Goal: Browse casually: Explore the website without a specific task or goal

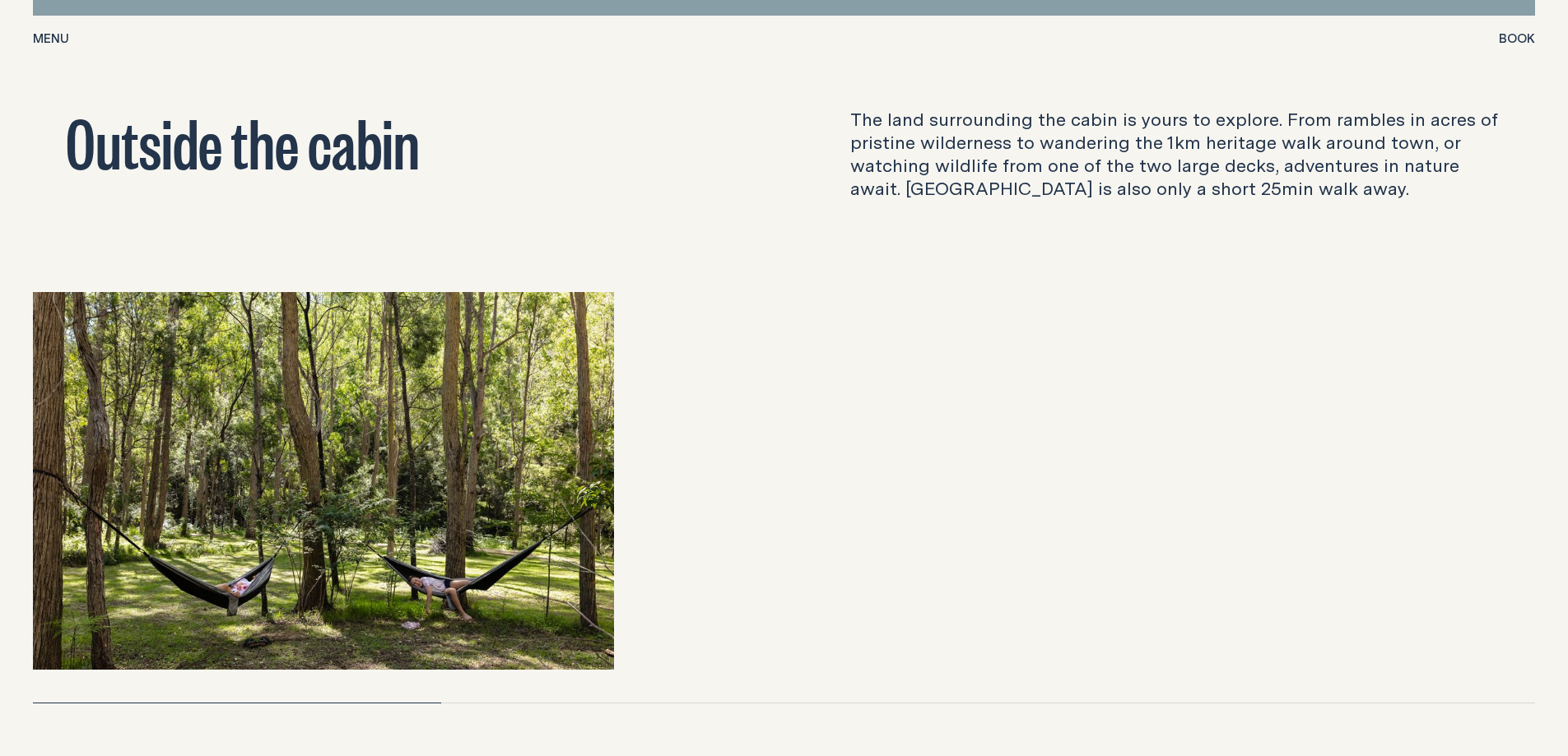
scroll to position [5349, 0]
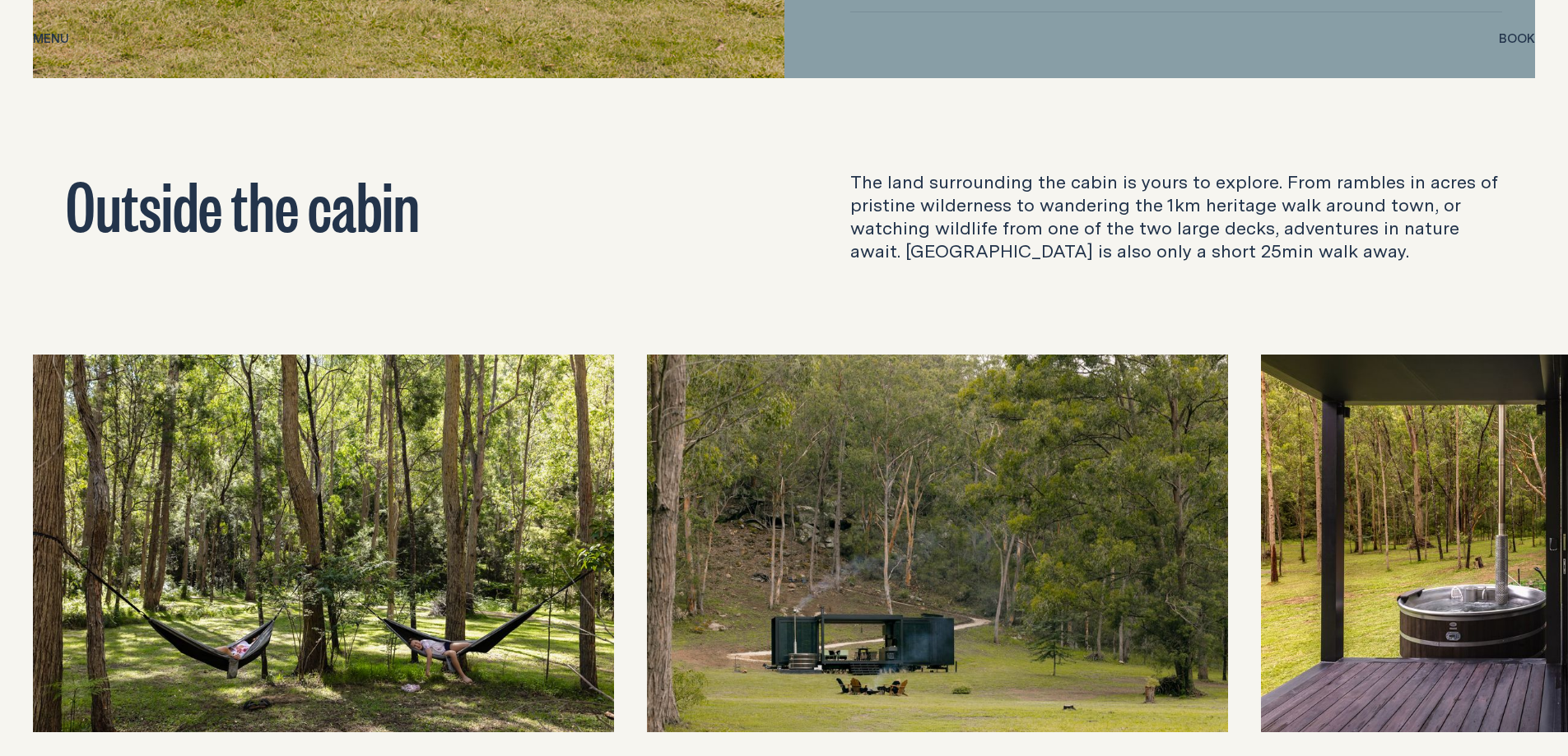
drag, startPoint x: 806, startPoint y: 547, endPoint x: 498, endPoint y: 557, distance: 308.2
click at [498, 557] on div at bounding box center [784, 543] width 1502 height 378
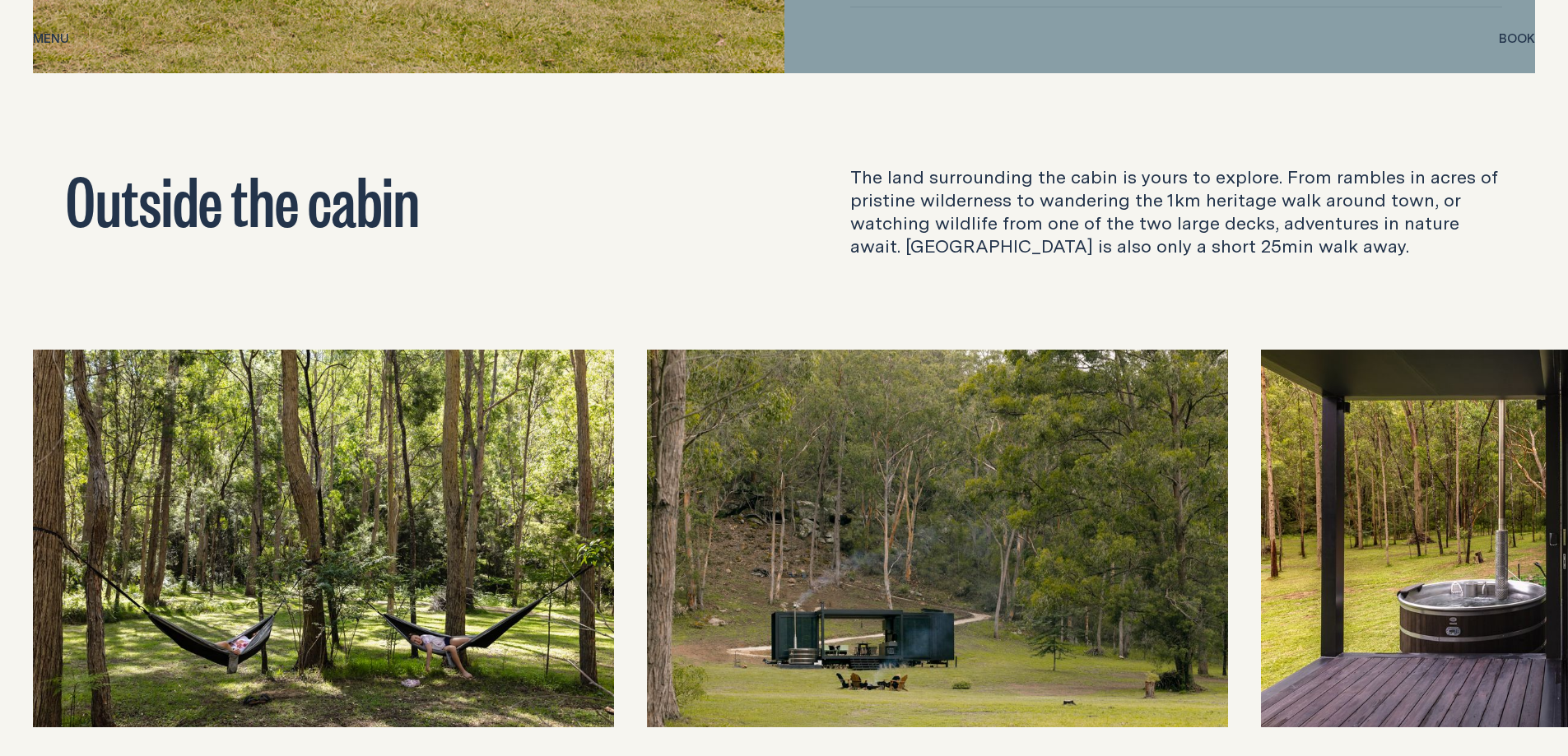
scroll to position [5513, 0]
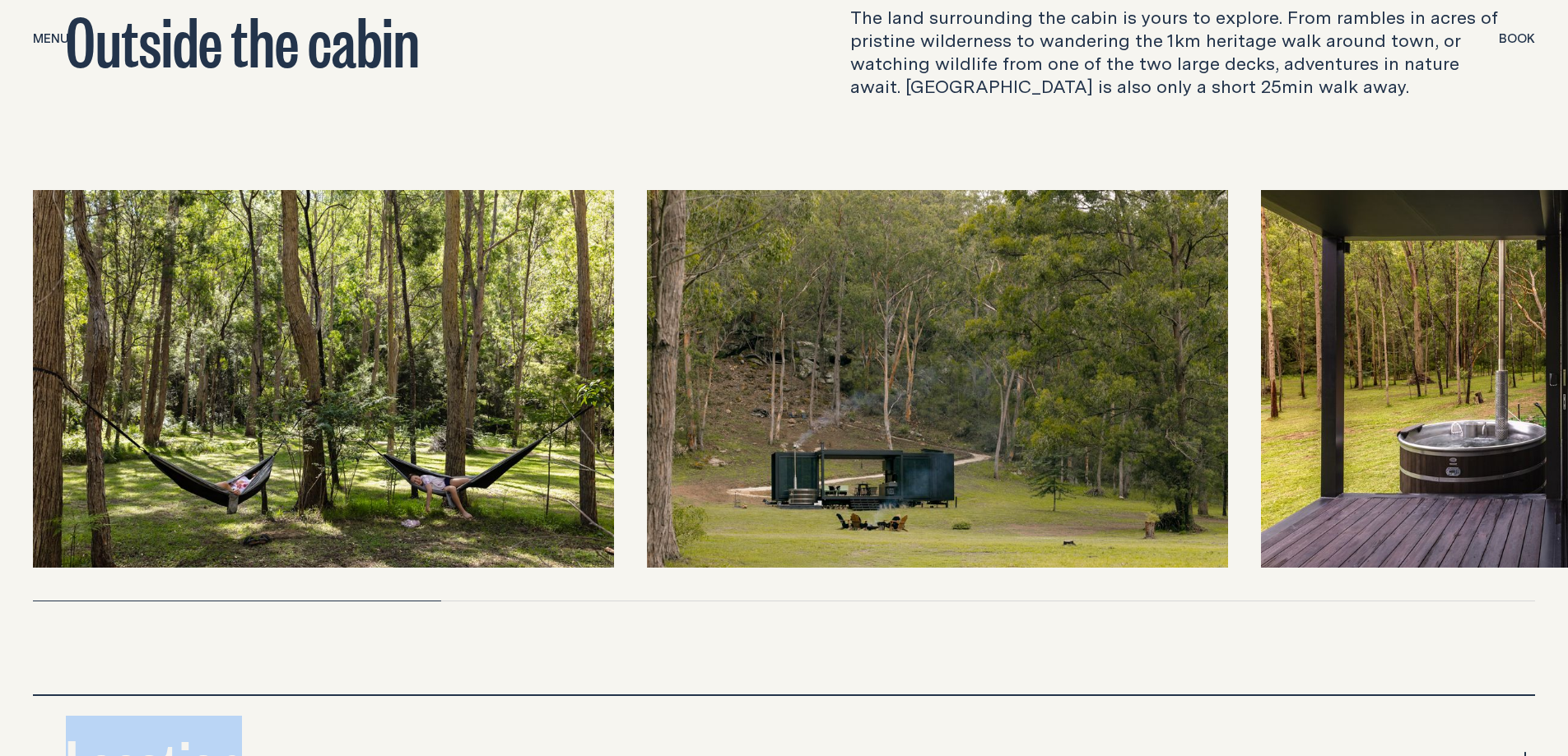
drag, startPoint x: 1376, startPoint y: 570, endPoint x: 923, endPoint y: 563, distance: 453.1
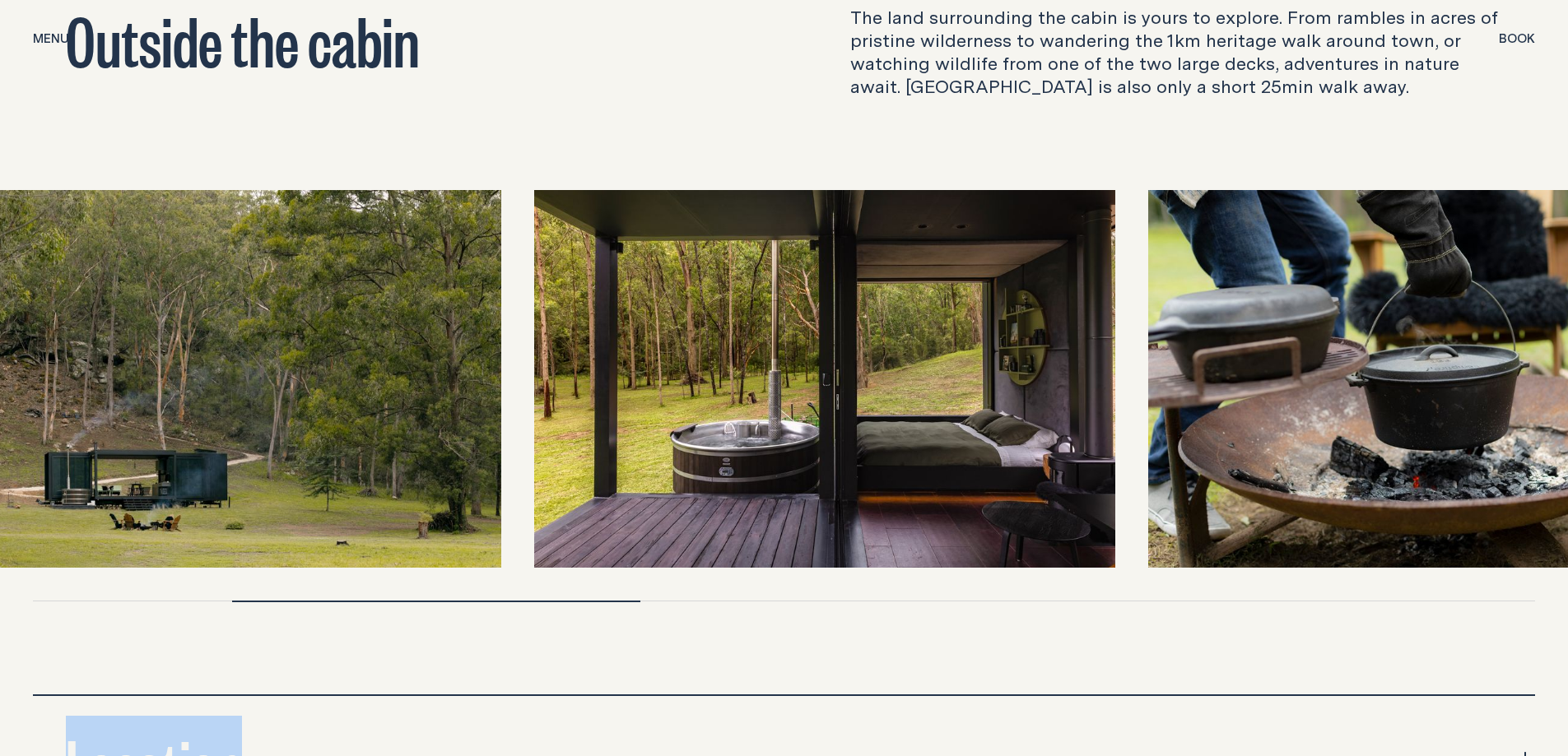
drag, startPoint x: 680, startPoint y: 459, endPoint x: 345, endPoint y: 437, distance: 335.7
click at [345, 437] on img at bounding box center [211, 378] width 581 height 378
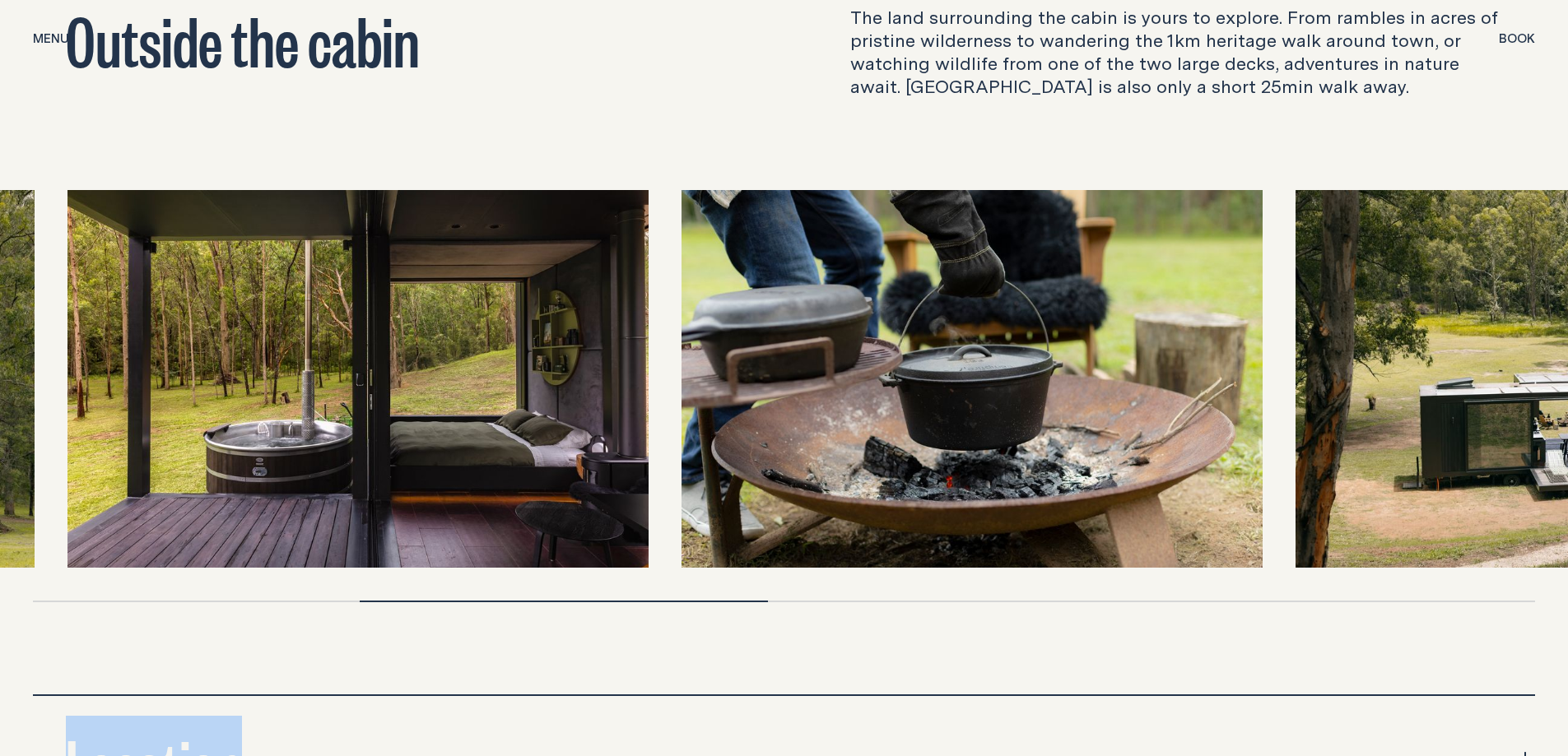
drag, startPoint x: 806, startPoint y: 437, endPoint x: 223, endPoint y: 437, distance: 583.0
click at [224, 437] on img at bounding box center [358, 378] width 581 height 378
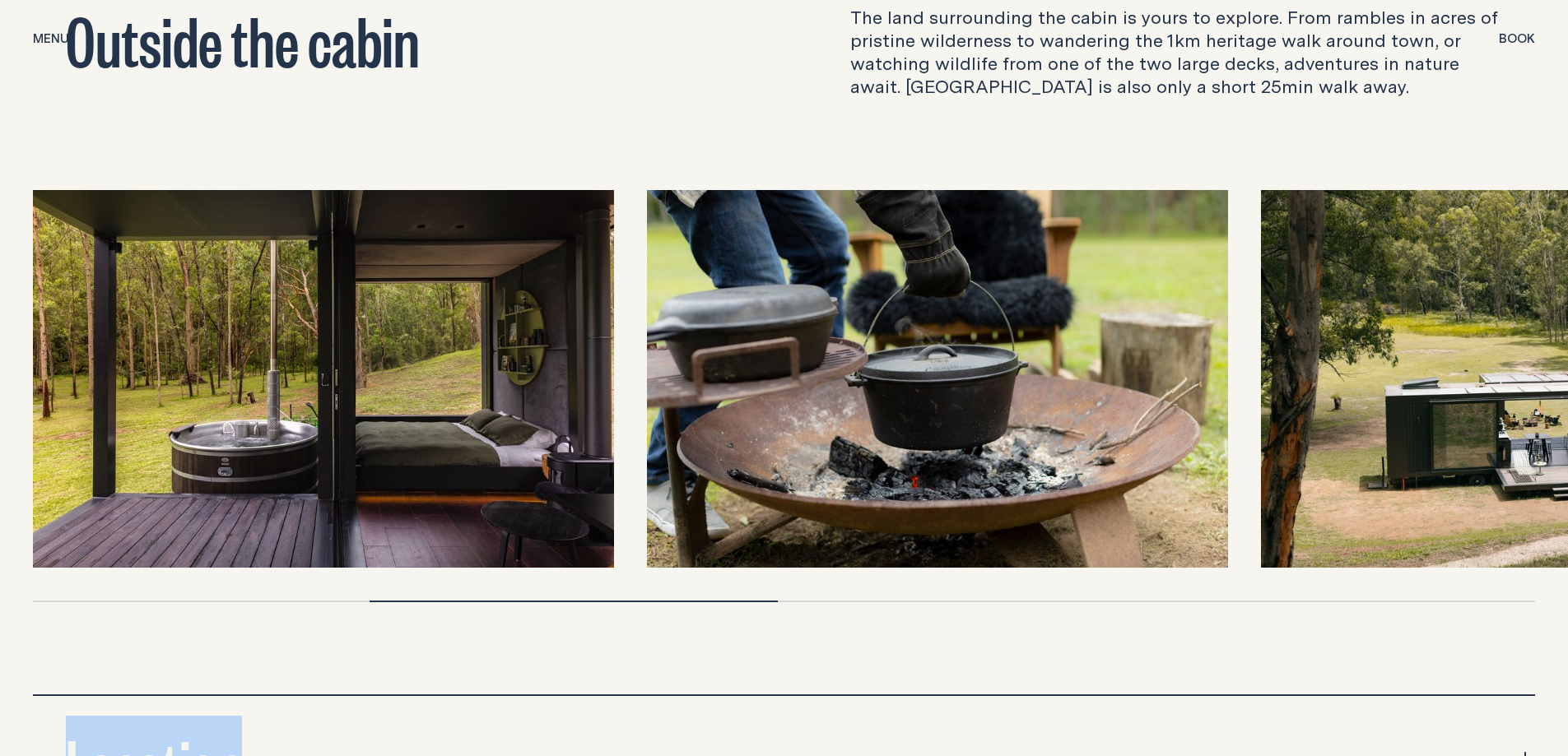
drag, startPoint x: 966, startPoint y: 420, endPoint x: 807, endPoint y: 430, distance: 159.3
click at [807, 430] on img at bounding box center [938, 378] width 581 height 378
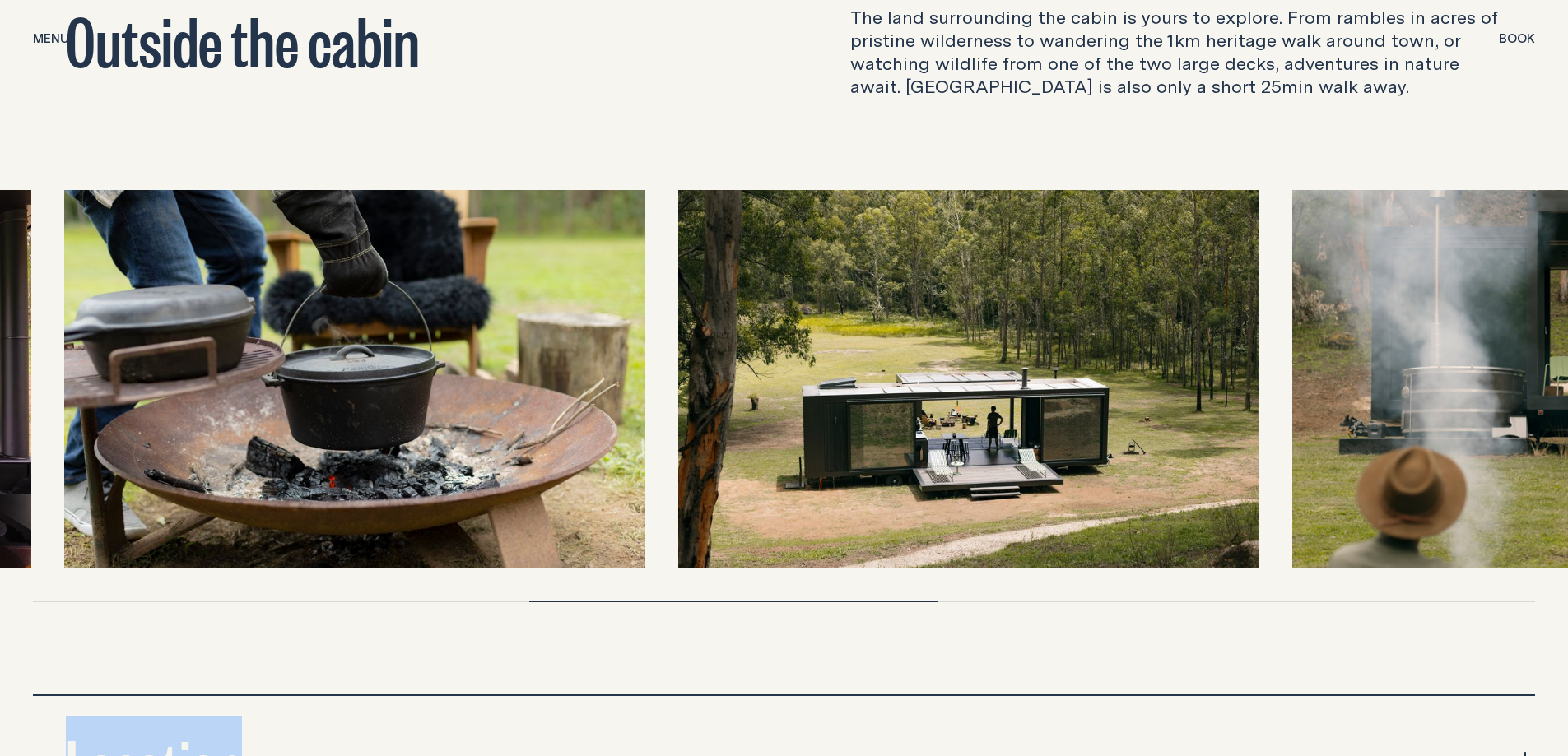
drag, startPoint x: 844, startPoint y: 416, endPoint x: 315, endPoint y: 406, distance: 529.1
click at [315, 406] on img at bounding box center [355, 378] width 581 height 378
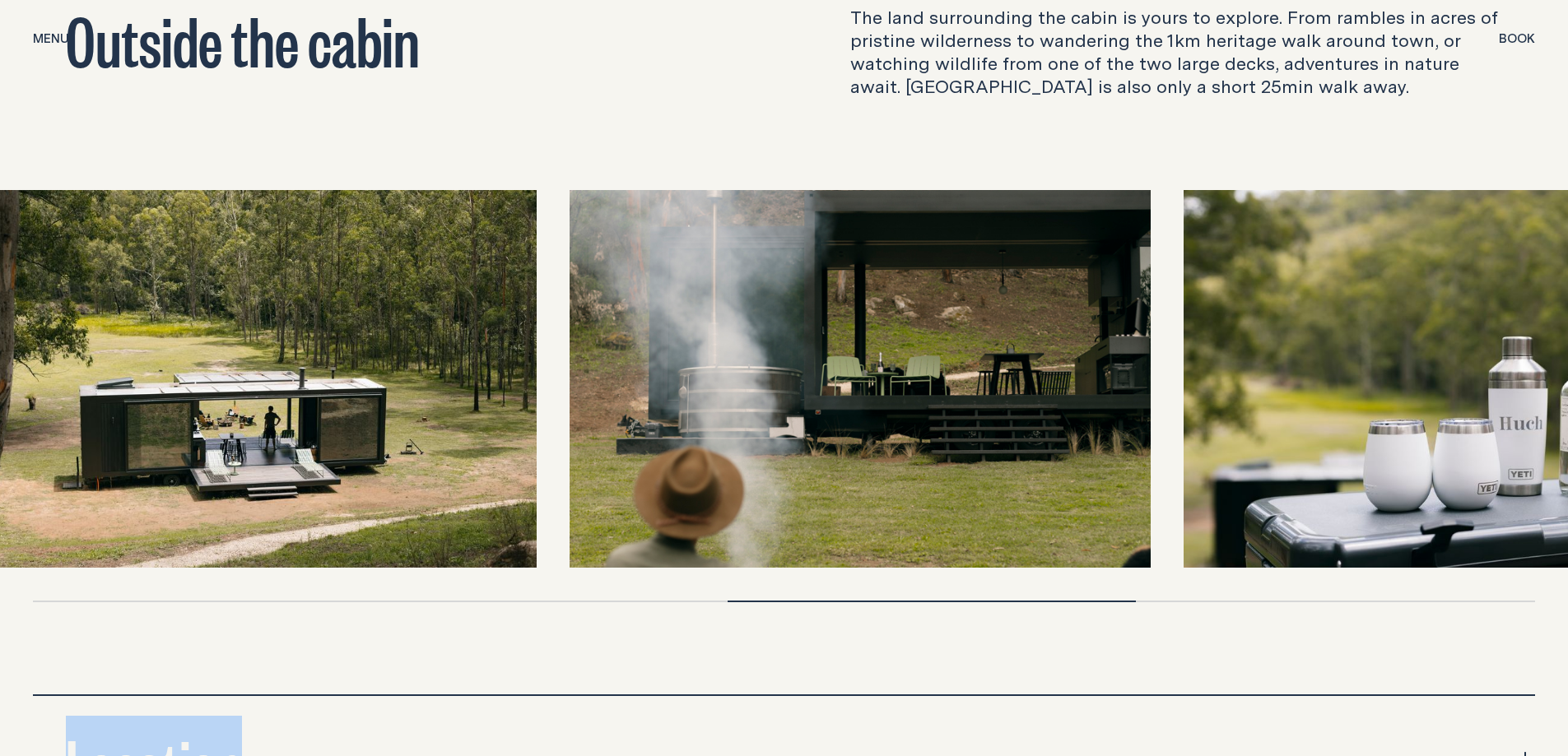
drag, startPoint x: 948, startPoint y: 460, endPoint x: 253, endPoint y: 437, distance: 695.4
click at [253, 437] on img at bounding box center [246, 378] width 581 height 378
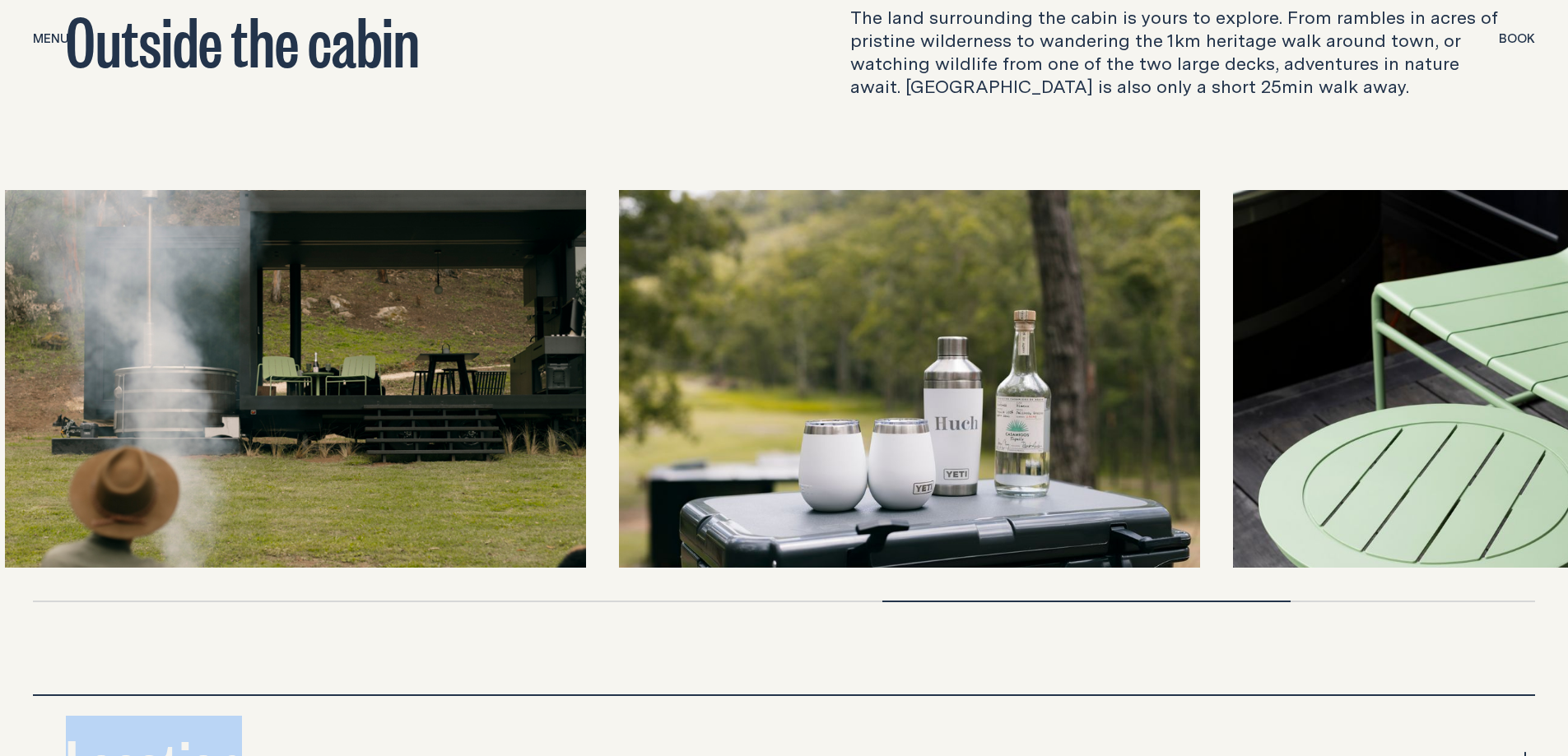
drag, startPoint x: 1040, startPoint y: 397, endPoint x: 381, endPoint y: 420, distance: 659.4
click at [381, 420] on img at bounding box center [296, 378] width 581 height 378
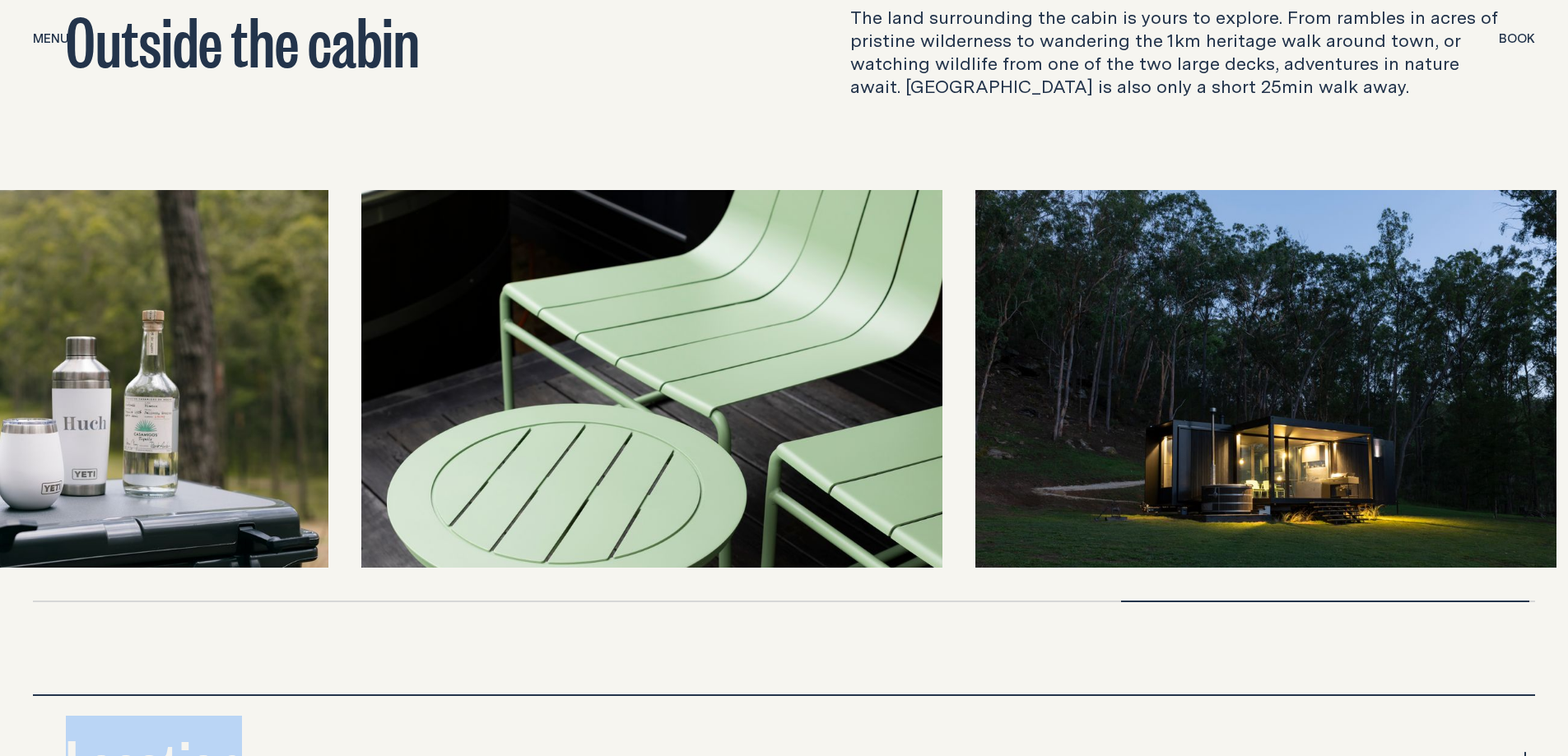
drag, startPoint x: 989, startPoint y: 448, endPoint x: 82, endPoint y: 371, distance: 910.3
click at [82, 371] on img at bounding box center [38, 378] width 581 height 378
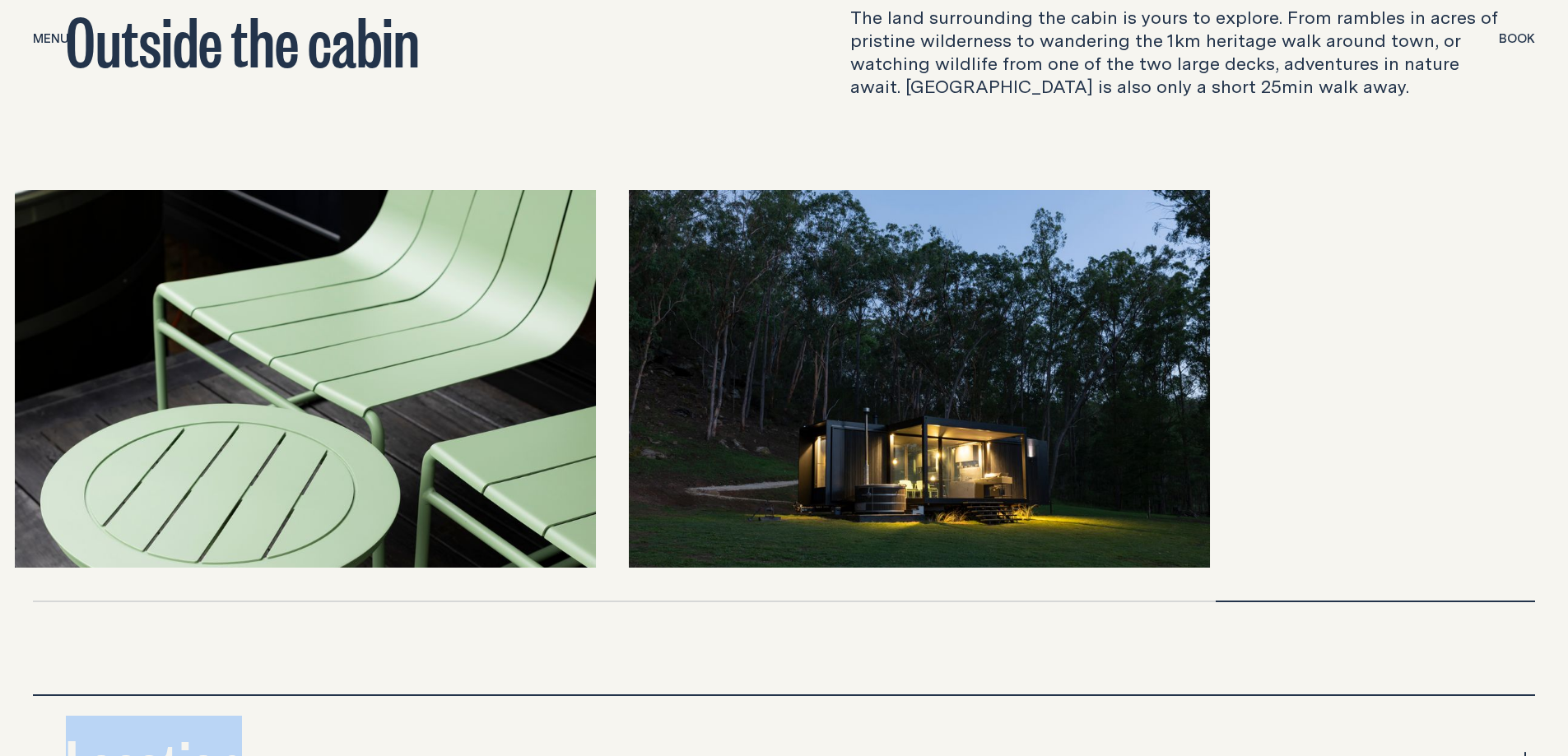
drag, startPoint x: 776, startPoint y: 416, endPoint x: 225, endPoint y: 388, distance: 551.7
click at [226, 388] on img at bounding box center [306, 378] width 581 height 378
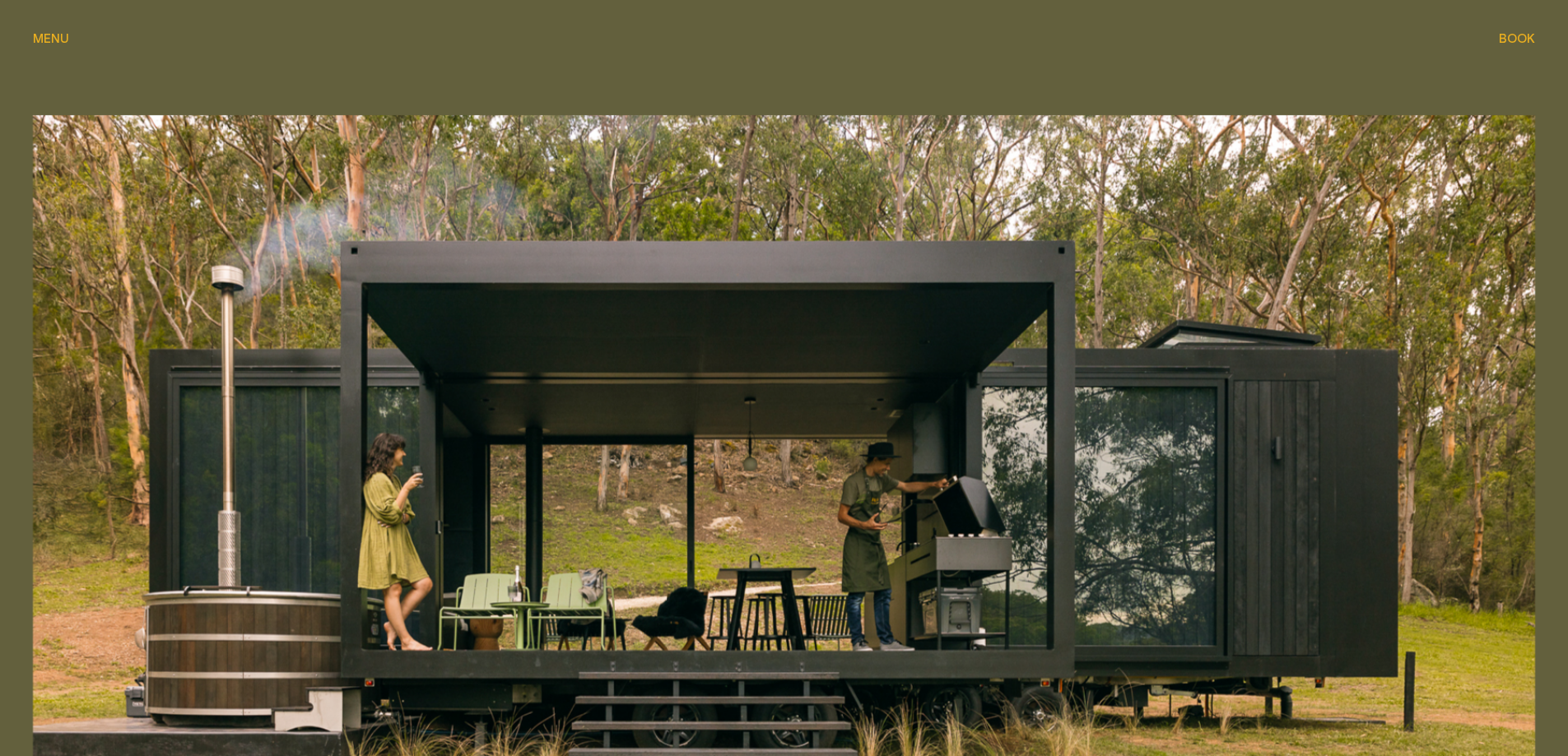
scroll to position [82, 0]
